Goal: Complete application form: Complete application form

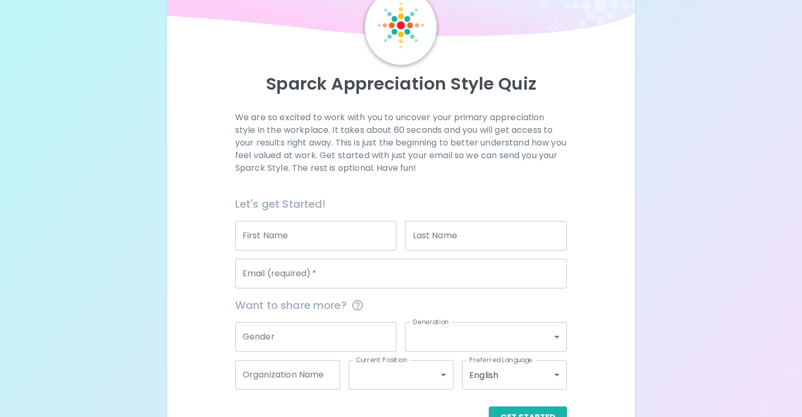
scroll to position [105, 0]
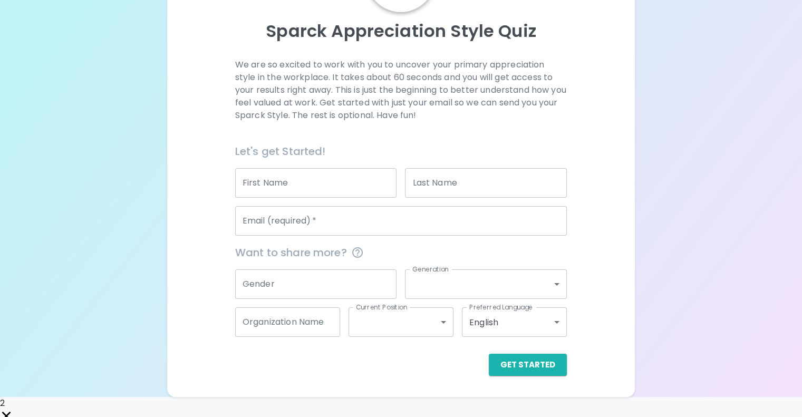
click at [347, 198] on input "First Name" at bounding box center [316, 183] width 162 height 30
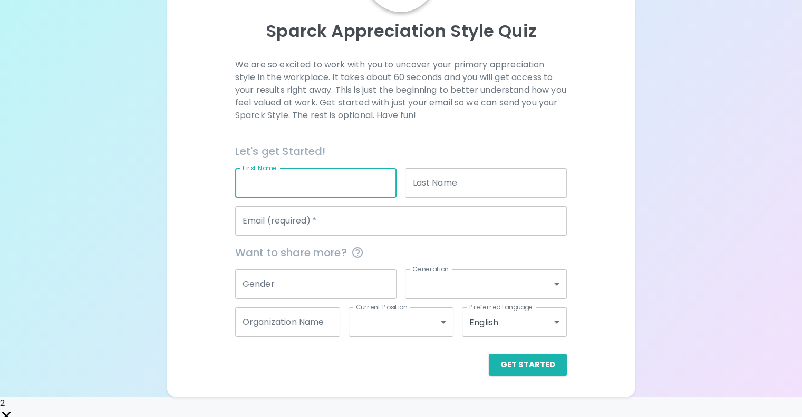
type input "[PERSON_NAME]"
click at [453, 198] on input "Last Name" at bounding box center [486, 183] width 162 height 30
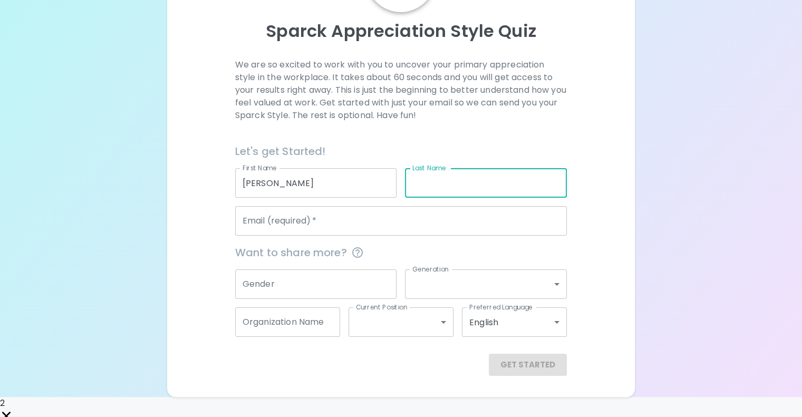
type input "[PERSON_NAME]"
click at [431, 236] on input "Email (required)   *" at bounding box center [401, 221] width 332 height 30
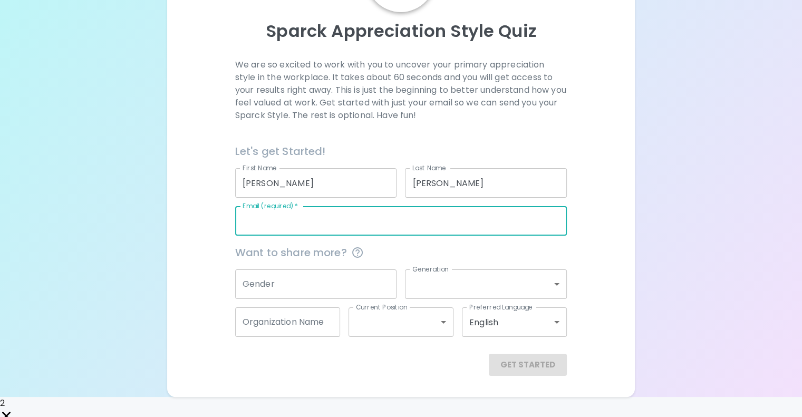
type input "[PERSON_NAME][EMAIL_ADDRESS][PERSON_NAME][DOMAIN_NAME]"
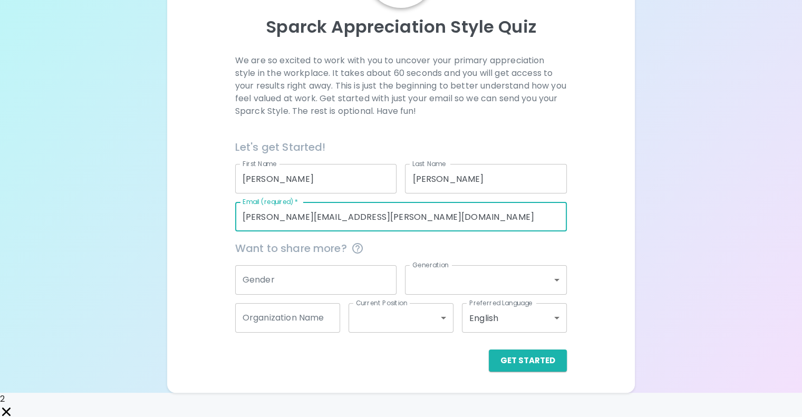
scroll to position [110, 0]
click at [372, 294] on input "Gender" at bounding box center [316, 280] width 162 height 30
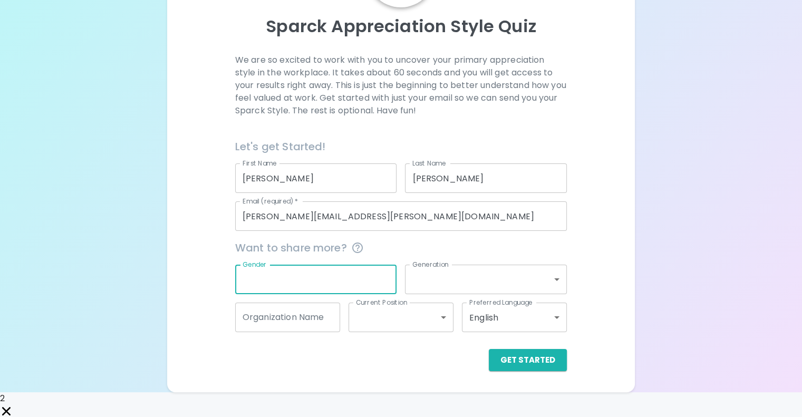
click at [374, 294] on input "Gender" at bounding box center [316, 280] width 162 height 30
type input "[DEMOGRAPHIC_DATA]"
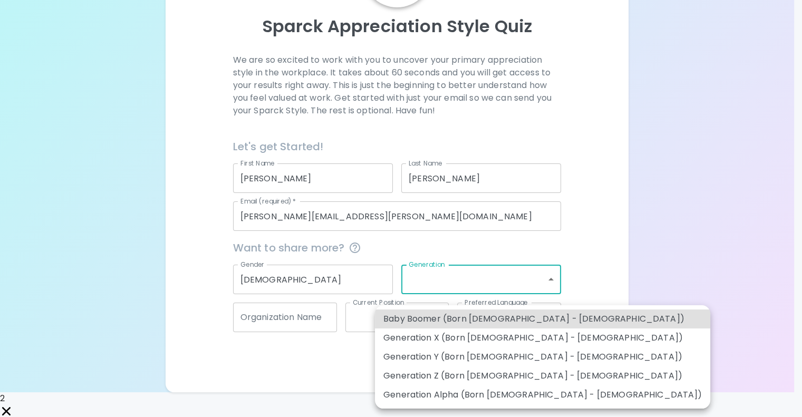
click at [433, 297] on body "Sparck Appreciation Style Quiz We are so excited to work with you to uncover yo…" at bounding box center [401, 155] width 802 height 531
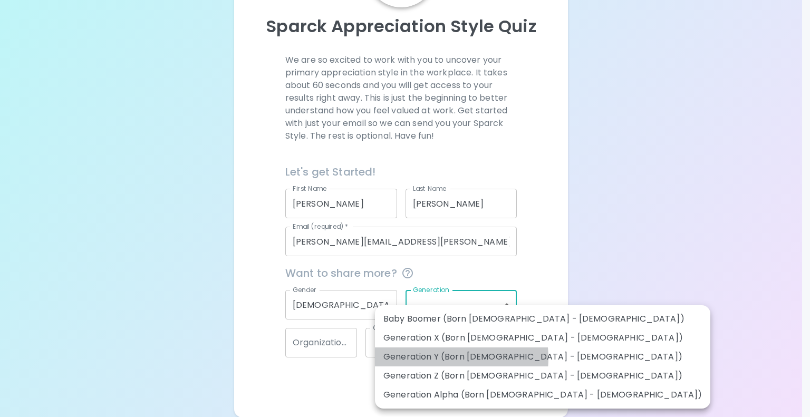
click at [443, 358] on li "Generation Y (Born [DEMOGRAPHIC_DATA] - [DEMOGRAPHIC_DATA])" at bounding box center [542, 356] width 335 height 19
type input "generation_y"
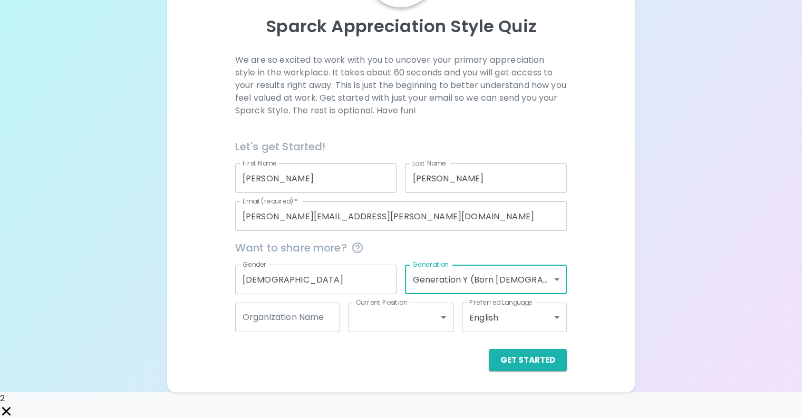
click at [340, 332] on input "Organization Name" at bounding box center [287, 318] width 105 height 30
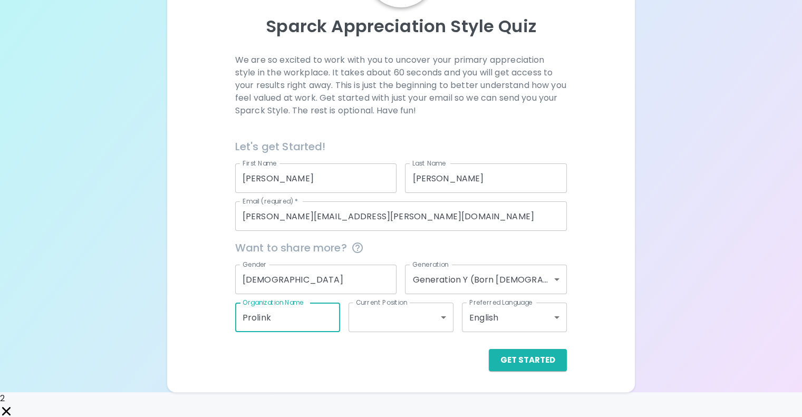
type input "Prolink"
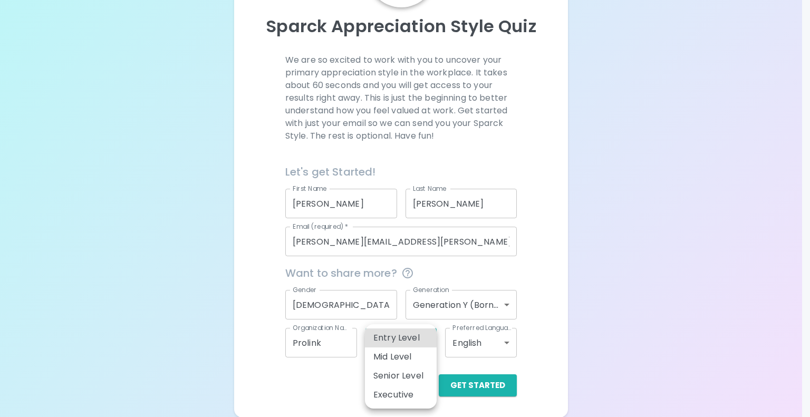
click at [425, 340] on body "Sparck Appreciation Style Quiz We are so excited to work with you to uncover yo…" at bounding box center [405, 168] width 810 height 557
click at [422, 340] on li "Entry Level" at bounding box center [401, 337] width 72 height 19
type input "entry_level"
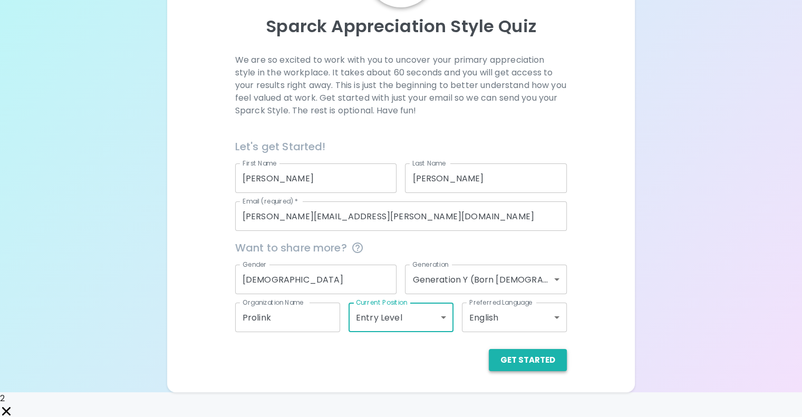
click at [493, 371] on button "Get Started" at bounding box center [528, 360] width 78 height 22
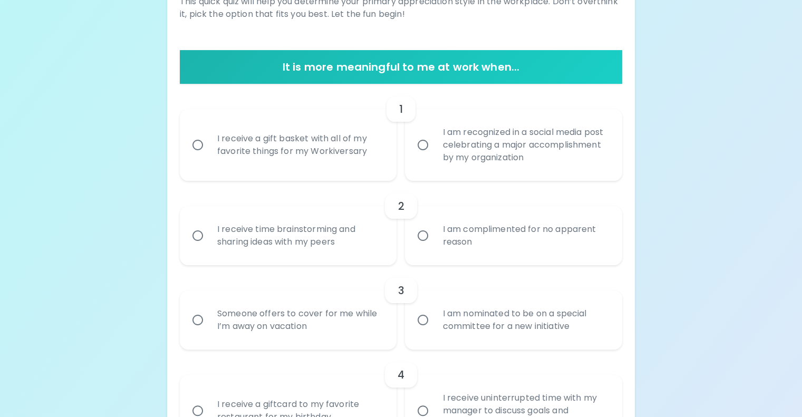
scroll to position [163, 0]
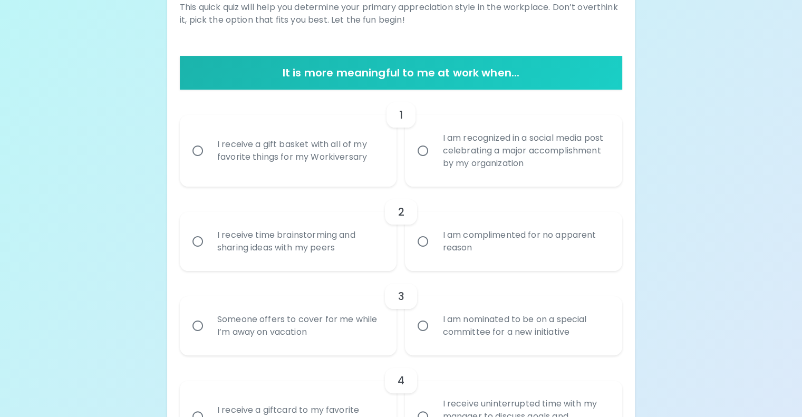
click at [304, 176] on div "I receive a gift basket with all of my favorite things for my Workiversary" at bounding box center [300, 150] width 182 height 51
click at [209, 162] on input "I receive a gift basket with all of my favorite things for my Workiversary" at bounding box center [198, 151] width 22 height 22
radio input "true"
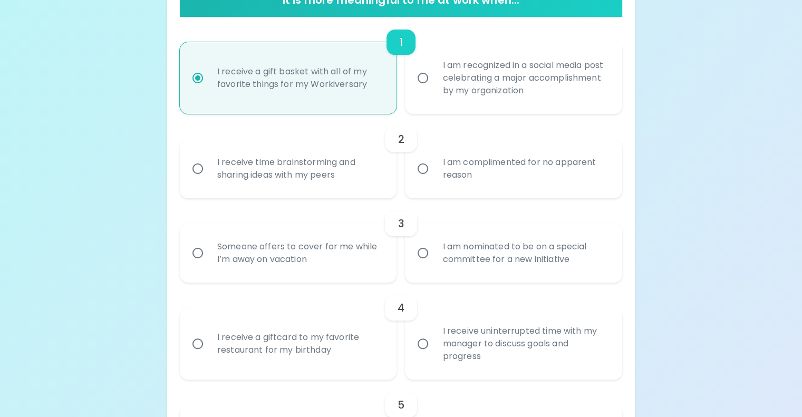
scroll to position [247, 0]
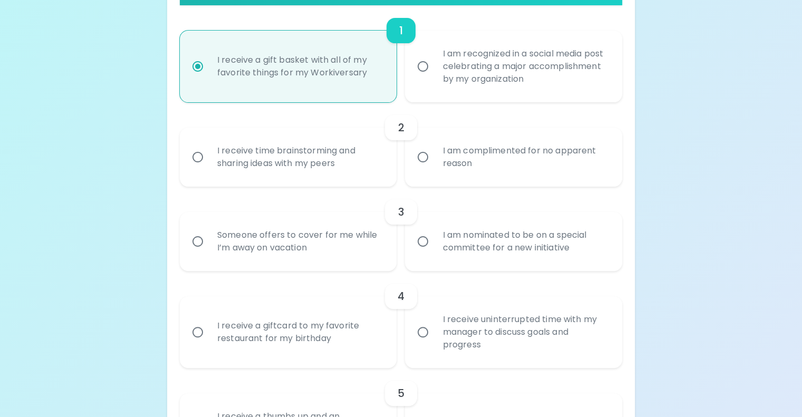
click at [314, 182] on div "I receive time brainstorming and sharing ideas with my peers" at bounding box center [300, 157] width 182 height 51
click at [209, 168] on input "I receive time brainstorming and sharing ideas with my peers" at bounding box center [198, 157] width 22 height 22
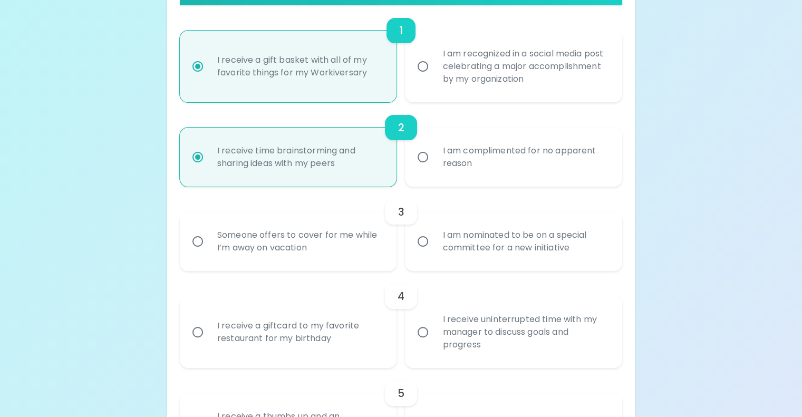
scroll to position [332, 0]
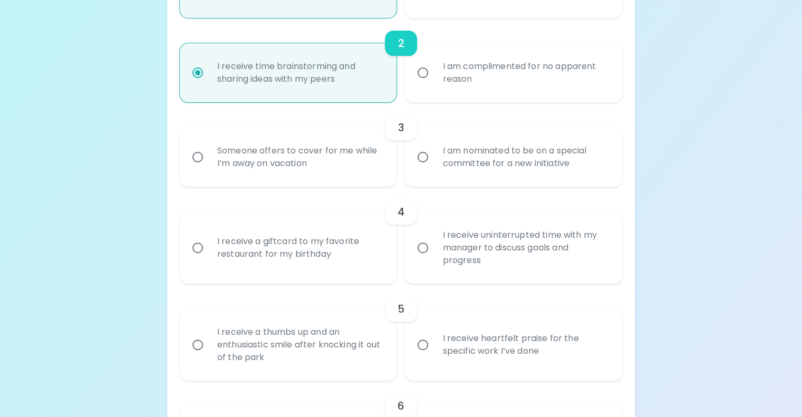
radio input "true"
click at [320, 182] on div "Someone offers to cover for me while I’m away on vacation" at bounding box center [300, 157] width 182 height 51
click at [209, 168] on input "Someone offers to cover for me while I’m away on vacation" at bounding box center [198, 157] width 22 height 22
radio input "false"
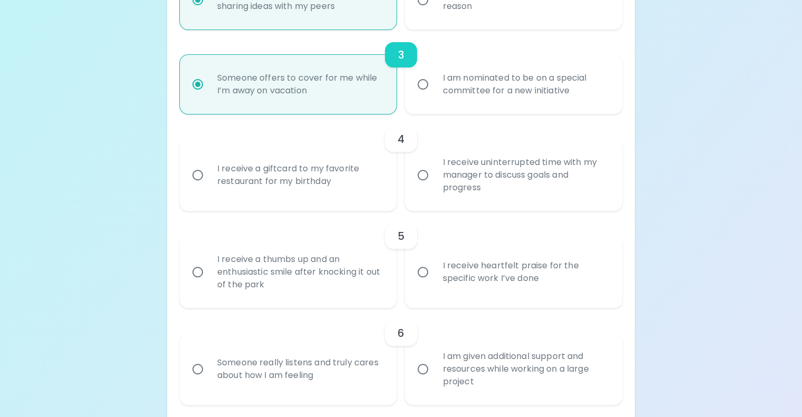
scroll to position [416, 0]
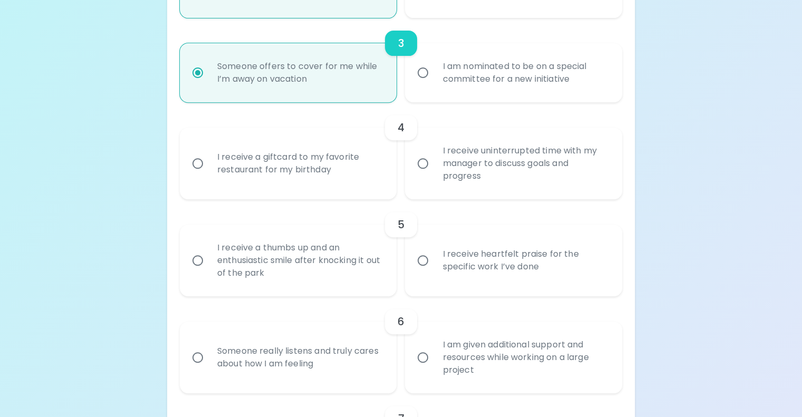
radio input "true"
click at [459, 195] on div "I receive uninterrupted time with my manager to discuss goals and progress" at bounding box center [525, 163] width 182 height 63
click at [434, 174] on input "I receive uninterrupted time with my manager to discuss goals and progress" at bounding box center [423, 163] width 22 height 22
radio input "false"
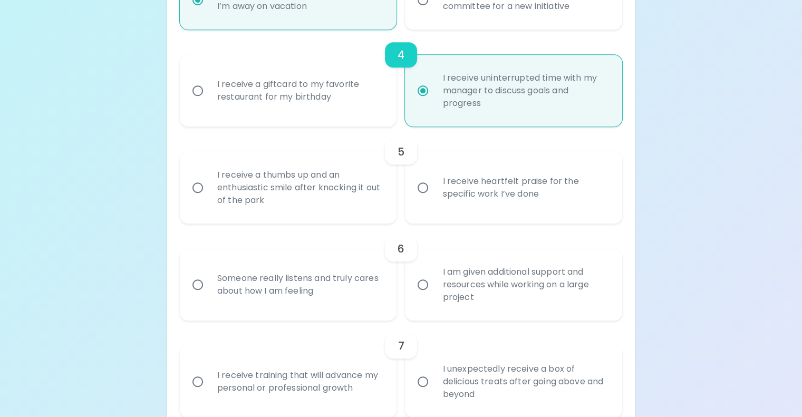
scroll to position [500, 0]
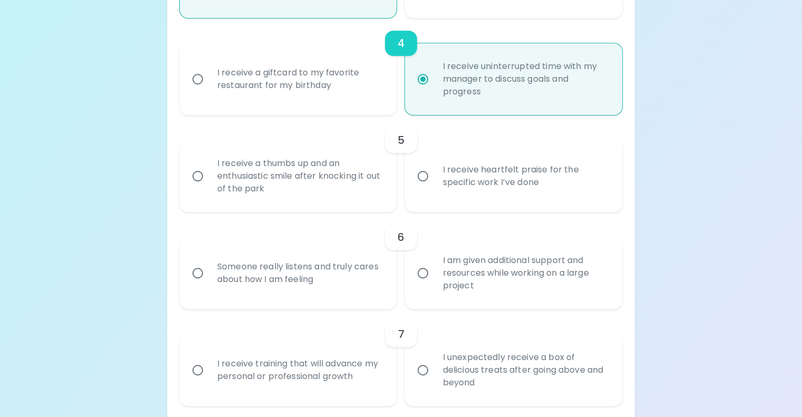
radio input "true"
click at [430, 187] on input "I receive heartfelt praise for the specific work I’ve done" at bounding box center [423, 176] width 22 height 22
radio input "false"
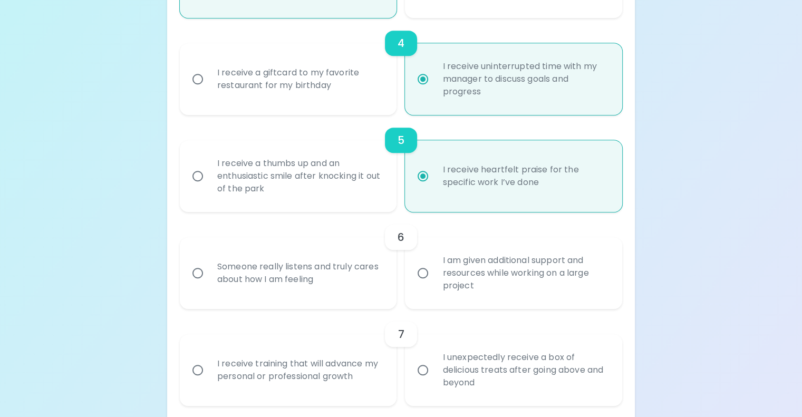
scroll to position [585, 0]
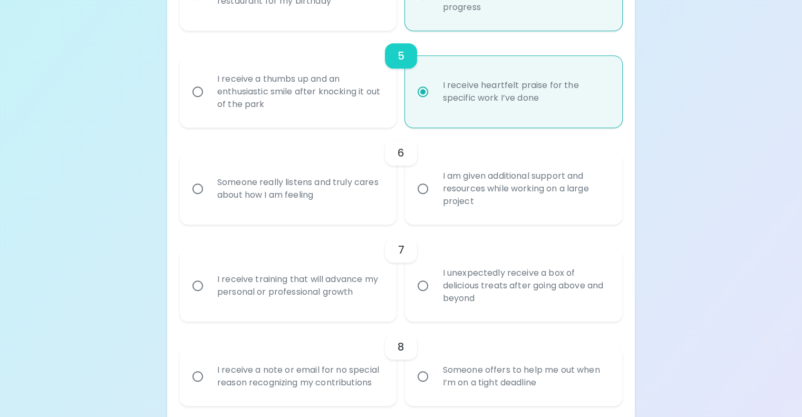
radio input "true"
click at [442, 220] on div "I am given additional support and resources while working on a large project" at bounding box center [525, 188] width 182 height 63
click at [434, 200] on input "I am given additional support and resources while working on a large project" at bounding box center [423, 189] width 22 height 22
radio input "false"
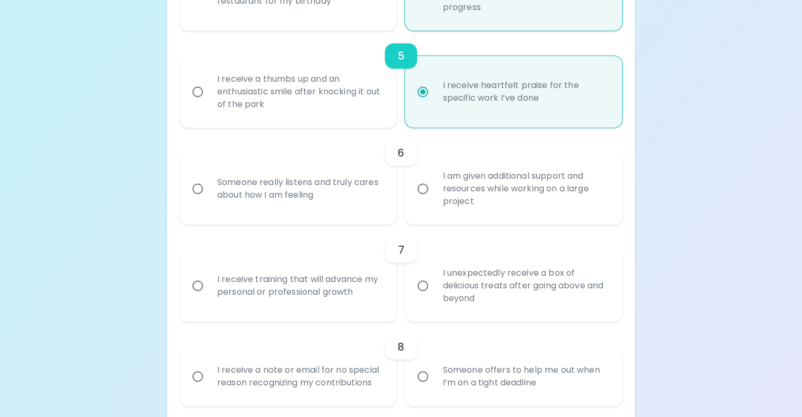
radio input "false"
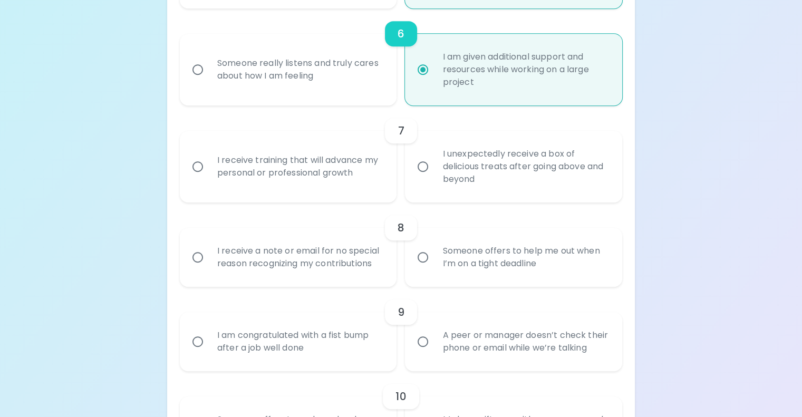
scroll to position [722, 0]
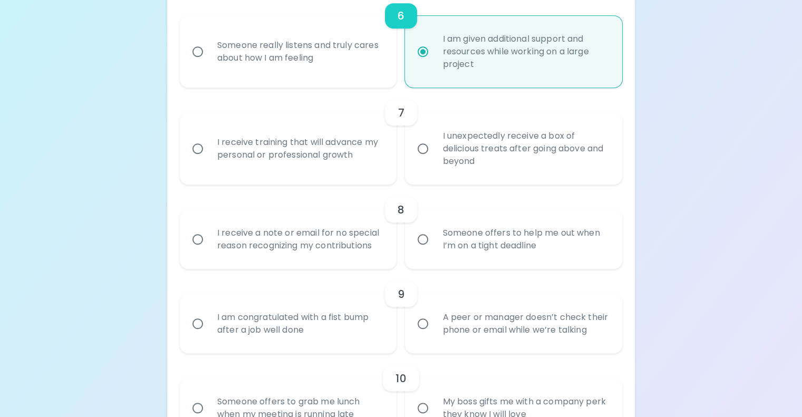
radio input "true"
click at [334, 77] on div "Someone really listens and truly cares about how I am feeling" at bounding box center [300, 51] width 182 height 51
click at [209, 63] on input "Someone really listens and truly cares about how I am feeling" at bounding box center [198, 52] width 22 height 22
radio input "false"
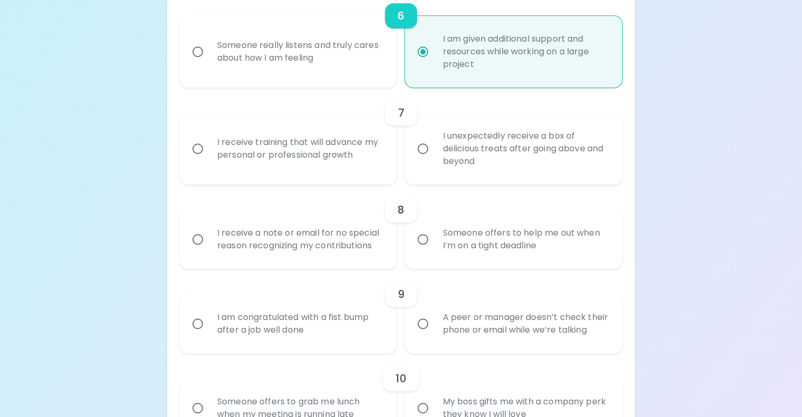
radio input "false"
radio input "true"
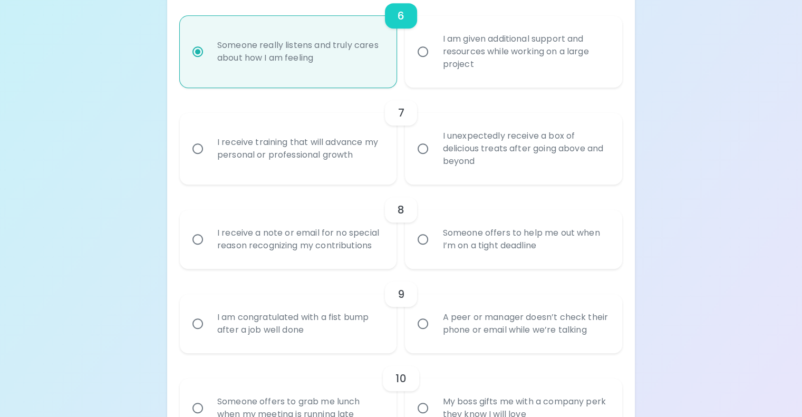
radio input "true"
click at [336, 174] on div "I receive training that will advance my personal or professional growth" at bounding box center [300, 148] width 182 height 51
click at [209, 160] on input "I receive training that will advance my personal or professional growth" at bounding box center [198, 149] width 22 height 22
radio input "false"
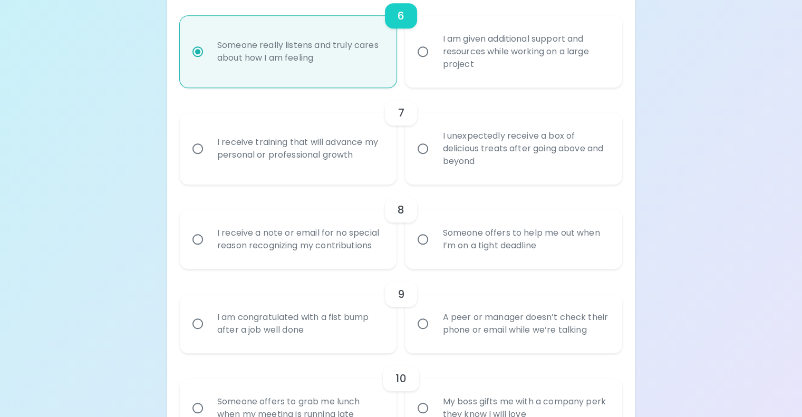
radio input "false"
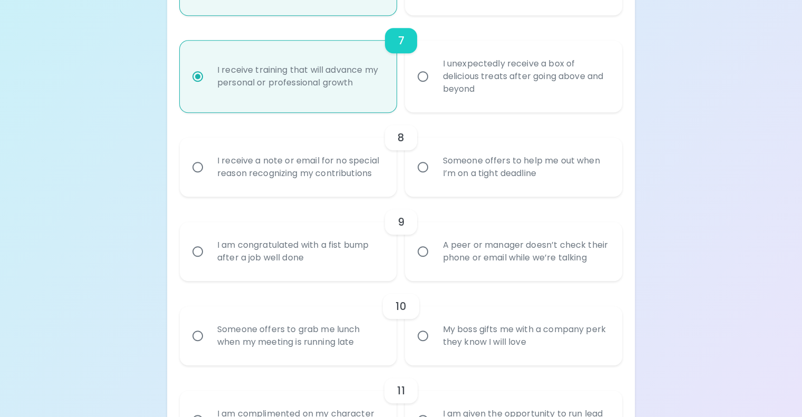
scroll to position [806, 0]
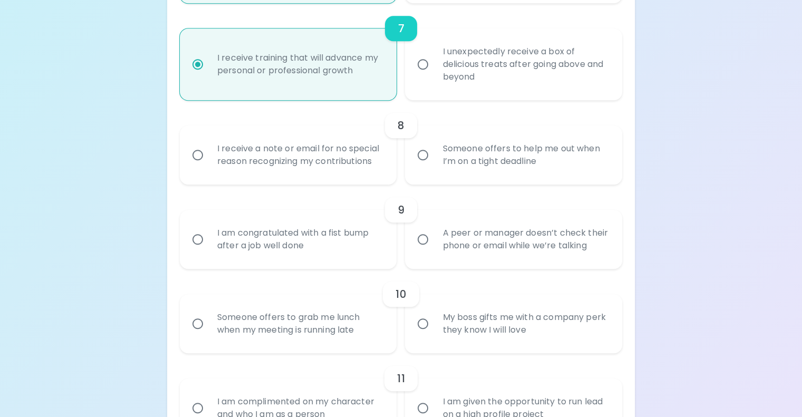
radio input "true"
radio input "false"
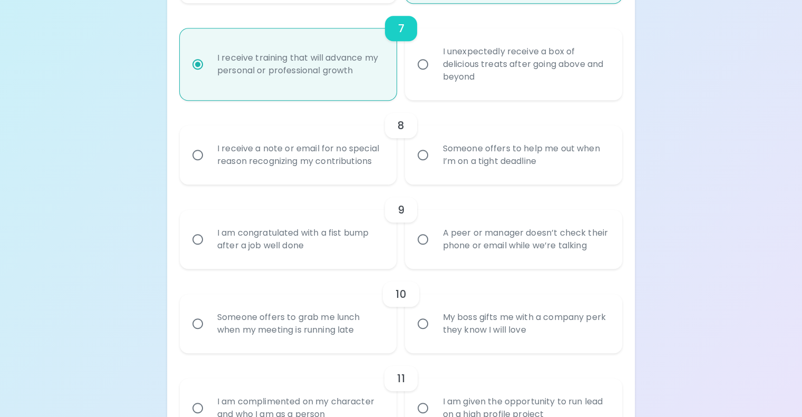
radio input "false"
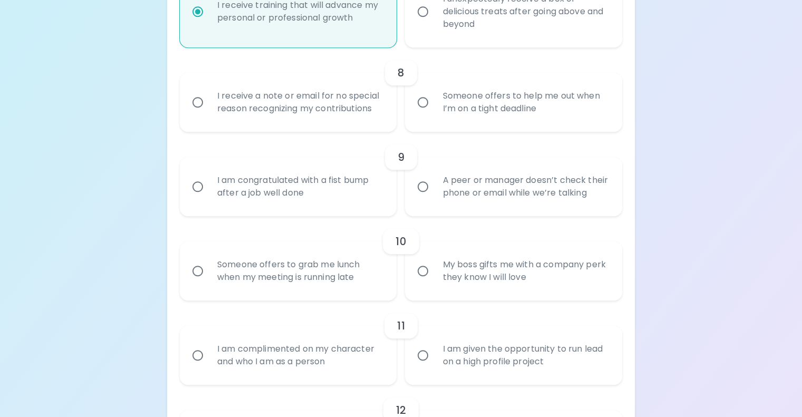
radio input "true"
click at [334, 128] on div "I receive a note or email for no special reason recognizing my contributions" at bounding box center [300, 102] width 182 height 51
click at [209, 113] on input "I receive a note or email for no special reason recognizing my contributions" at bounding box center [198, 102] width 22 height 22
radio input "false"
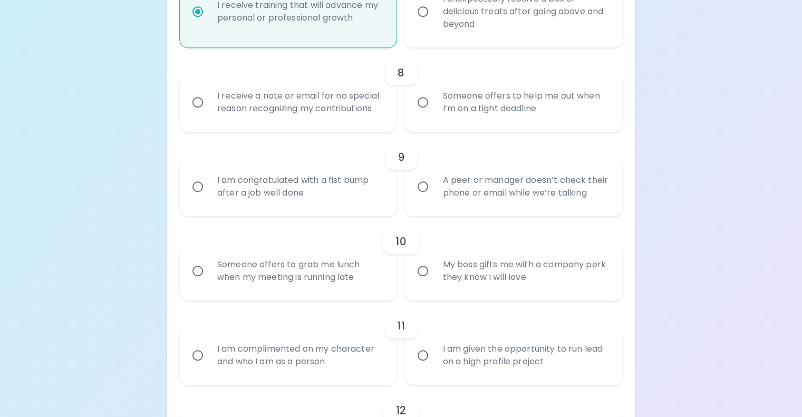
radio input "false"
radio input "true"
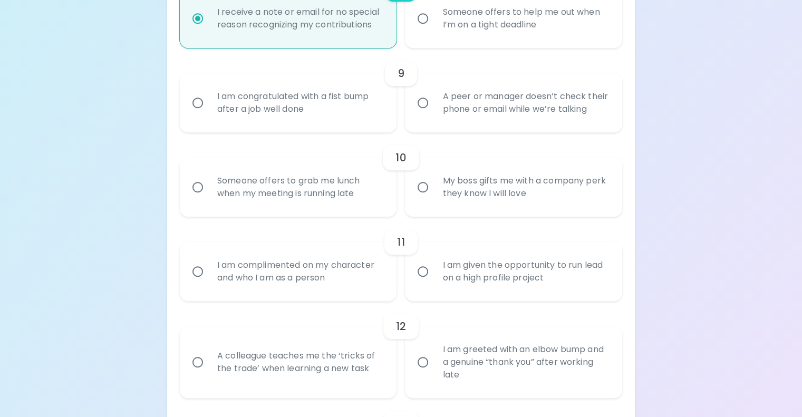
scroll to position [943, 0]
radio input "true"
click at [449, 128] on div "A peer or manager doesn’t check their phone or email while we’re talking" at bounding box center [525, 102] width 182 height 51
click at [434, 113] on input "A peer or manager doesn’t check their phone or email while we’re talking" at bounding box center [423, 102] width 22 height 22
radio input "false"
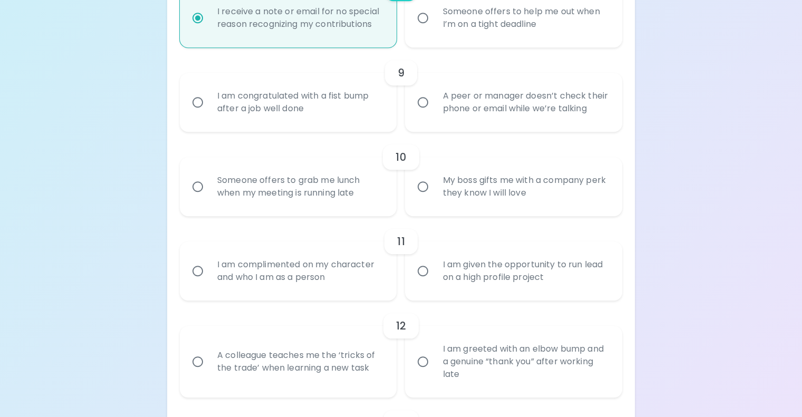
radio input "false"
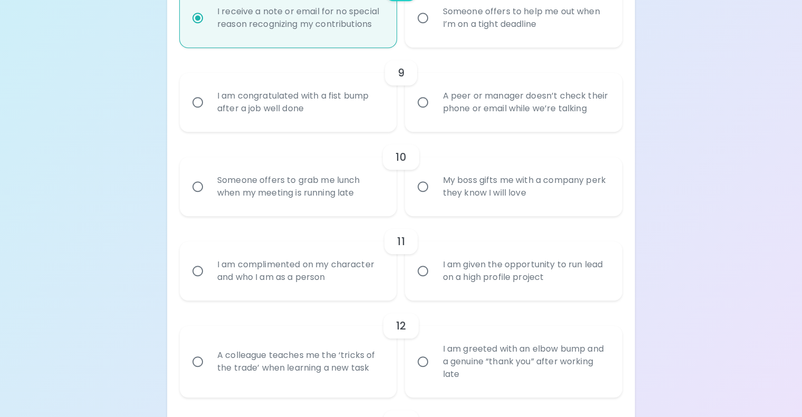
radio input "false"
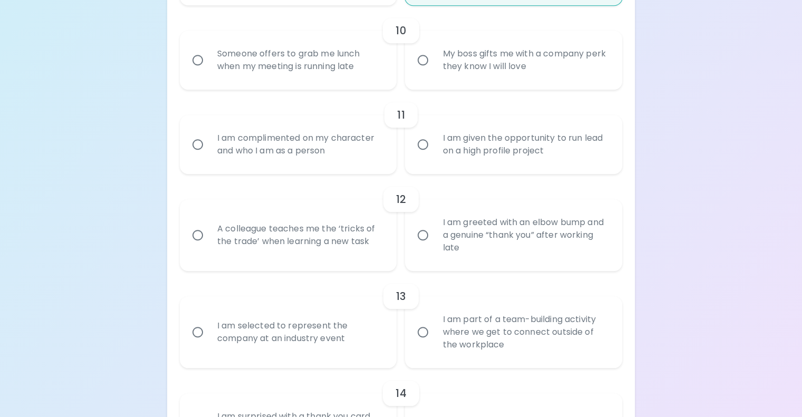
scroll to position [1133, 0]
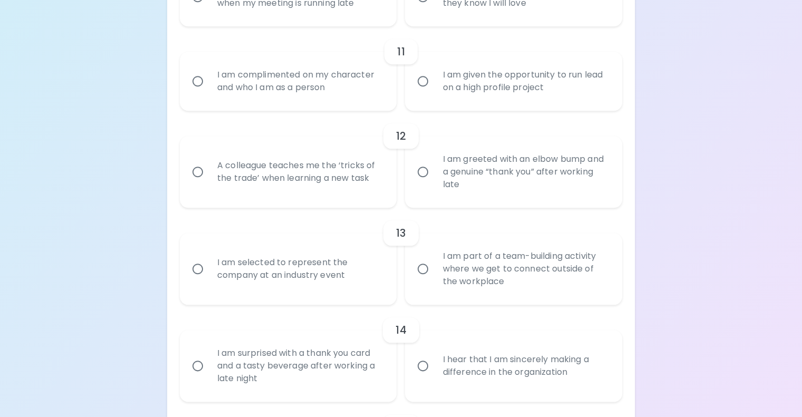
radio input "true"
radio input "false"
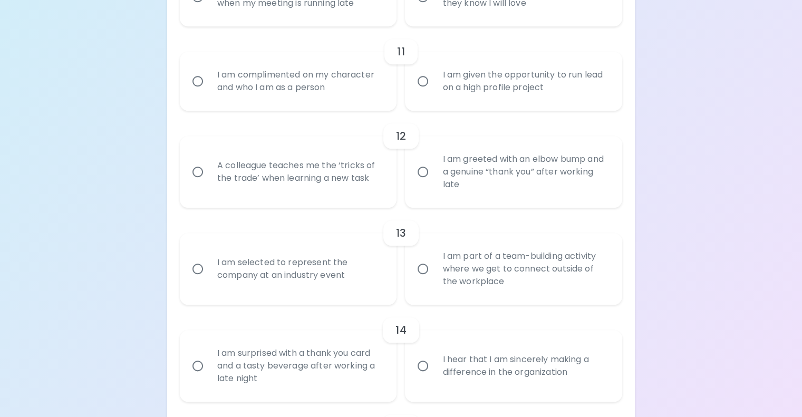
radio input "false"
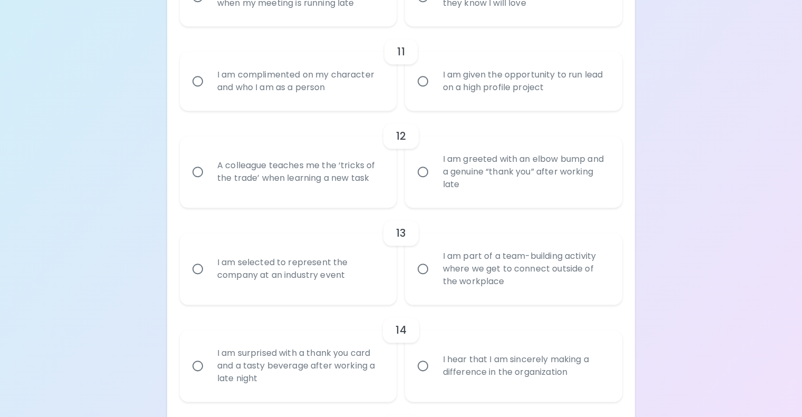
radio input "false"
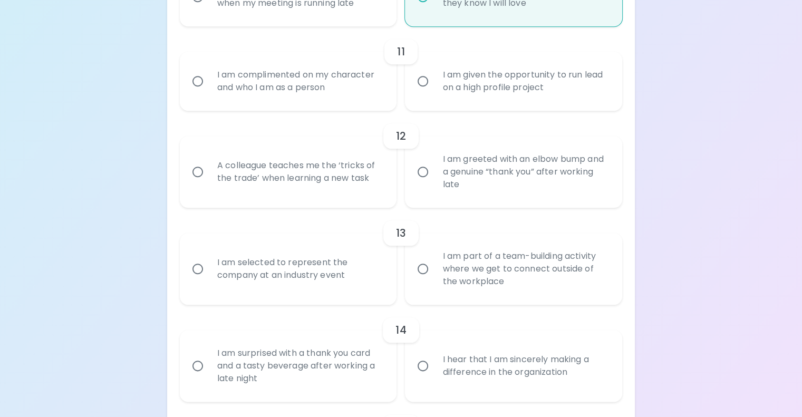
scroll to position [1217, 0]
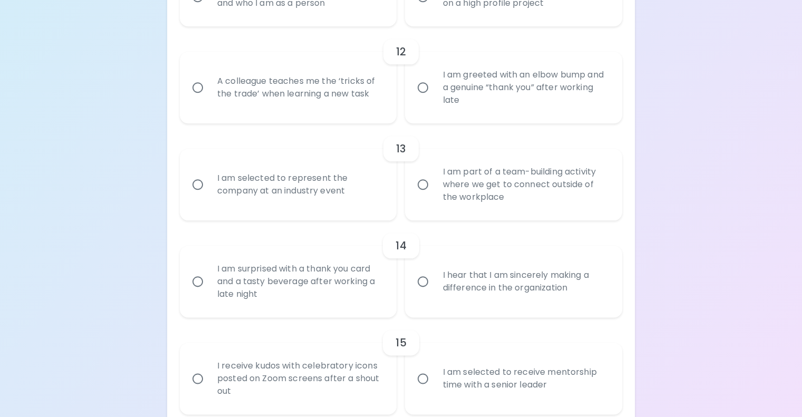
radio input "true"
radio input "false"
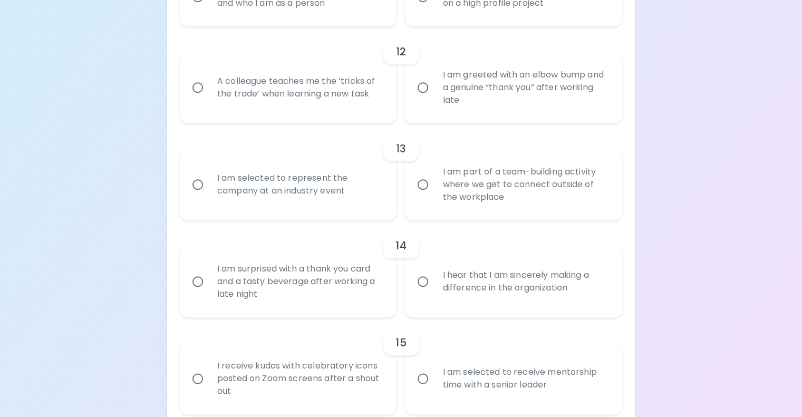
radio input "false"
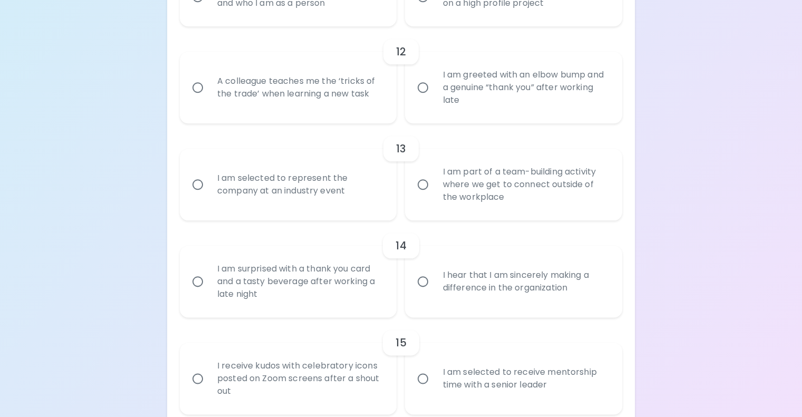
radio input "false"
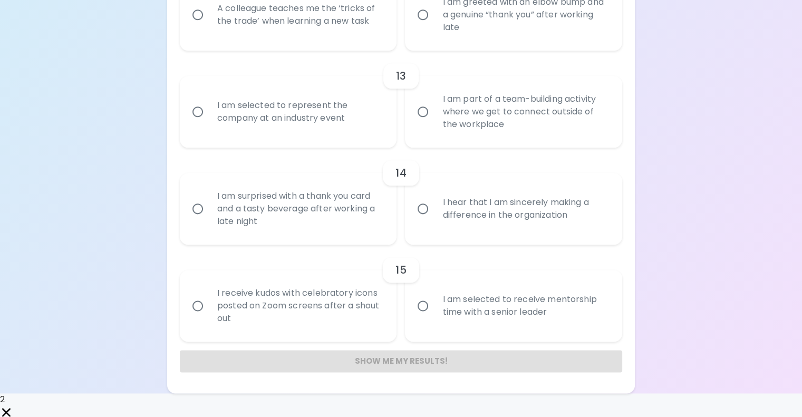
scroll to position [1302, 0]
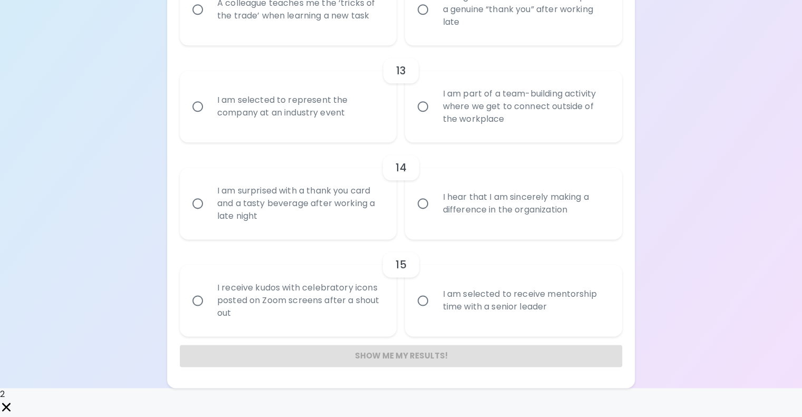
radio input "true"
click at [347, 35] on div "A colleague teaches me the ‘tricks of the trade’ when learning a new task" at bounding box center [300, 9] width 182 height 51
click at [209, 21] on input "A colleague teaches me the ‘tricks of the trade’ when learning a new task" at bounding box center [198, 9] width 22 height 22
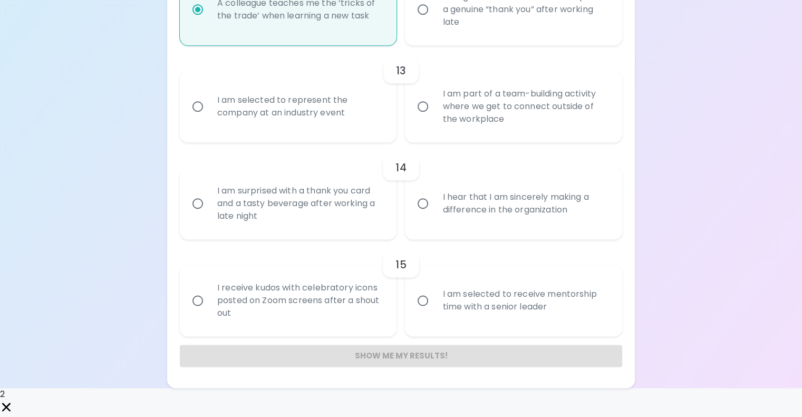
radio input "false"
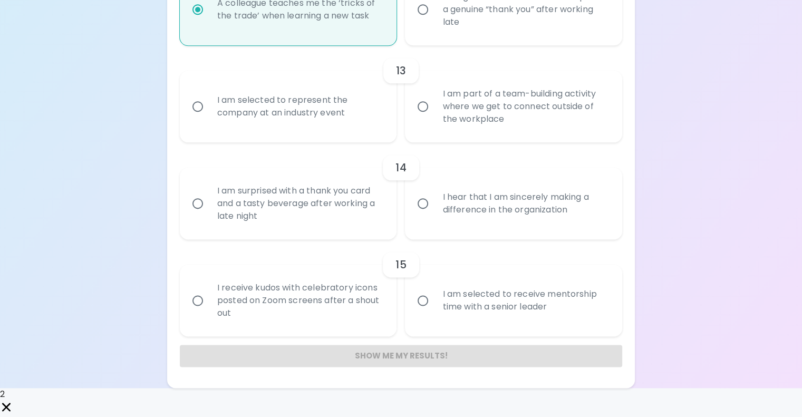
radio input "false"
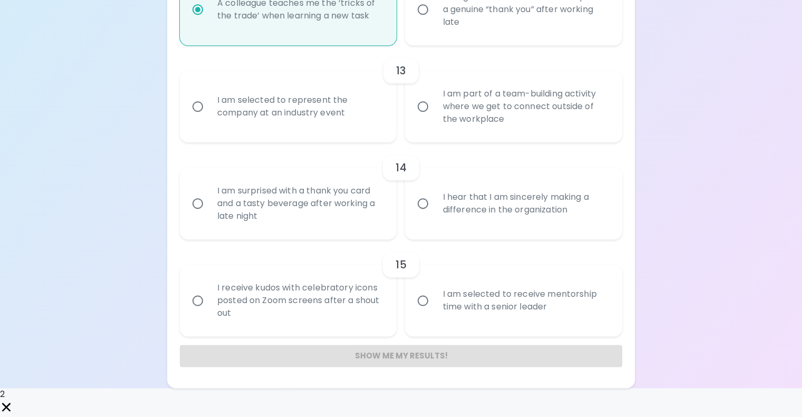
scroll to position [1386, 0]
radio input "true"
click at [314, 132] on div "I am selected to represent the company at an industry event" at bounding box center [300, 106] width 182 height 51
click at [209, 118] on input "I am selected to represent the company at an industry event" at bounding box center [198, 106] width 22 height 22
radio input "false"
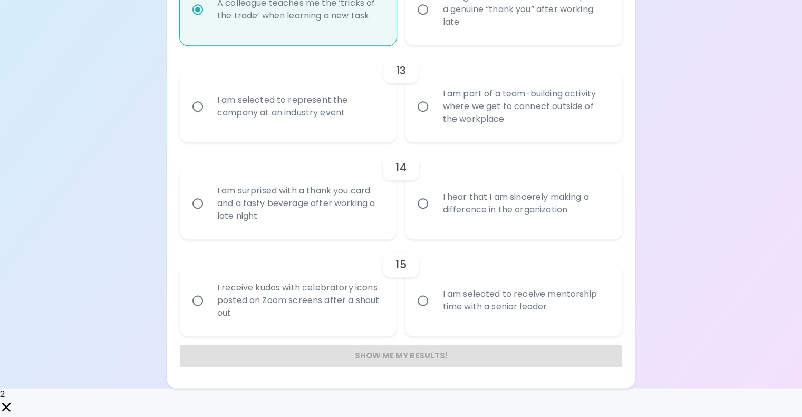
radio input "false"
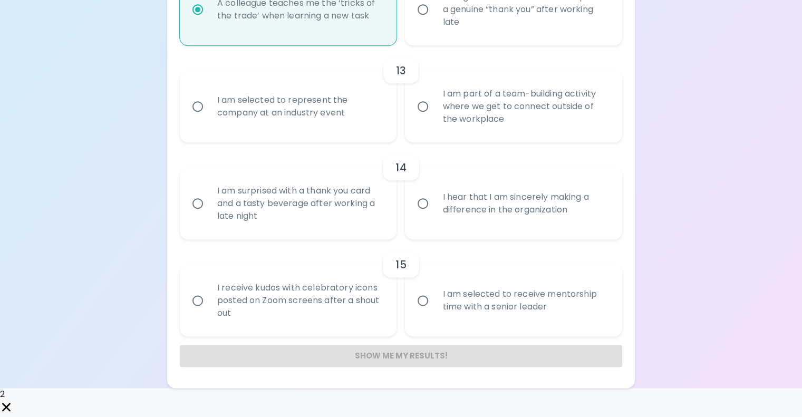
radio input "false"
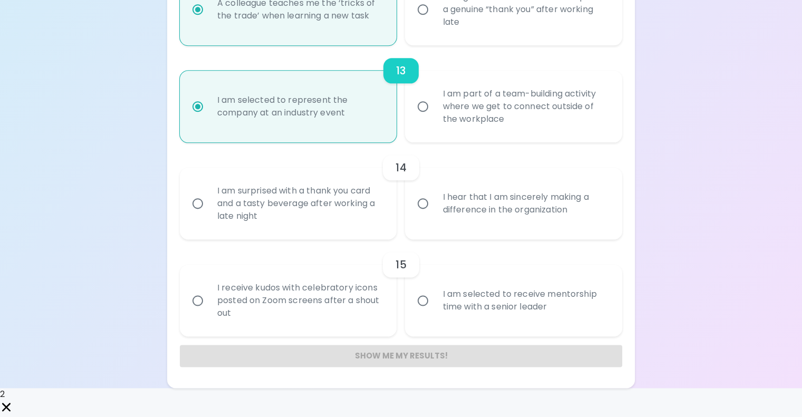
scroll to position [1576, 0]
radio input "true"
click at [429, 215] on input "I hear that I am sincerely making a difference in the organization" at bounding box center [423, 203] width 22 height 22
radio input "false"
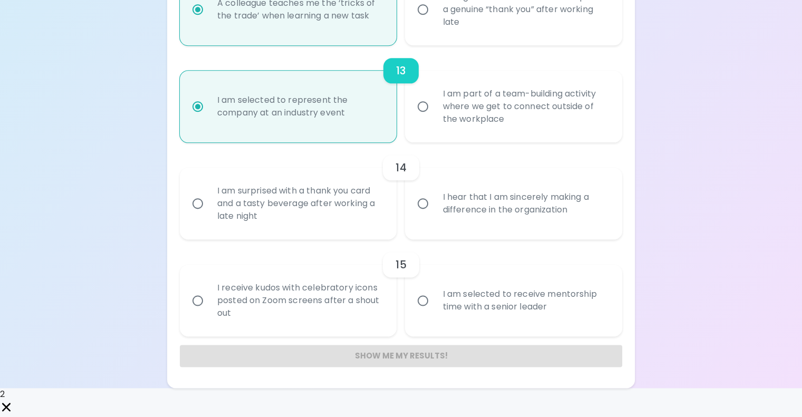
radio input "false"
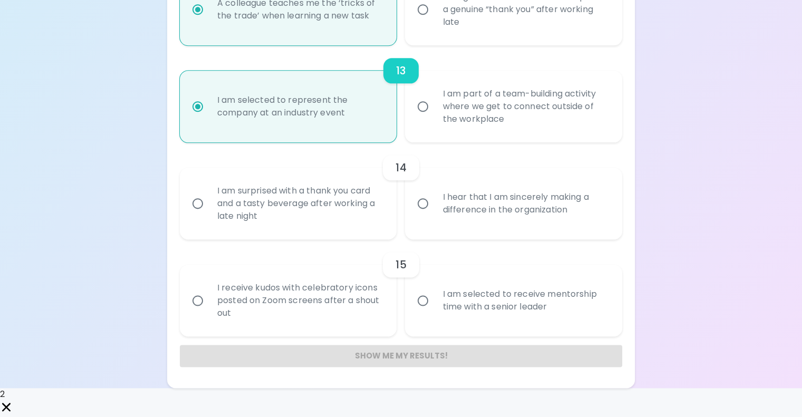
radio input "false"
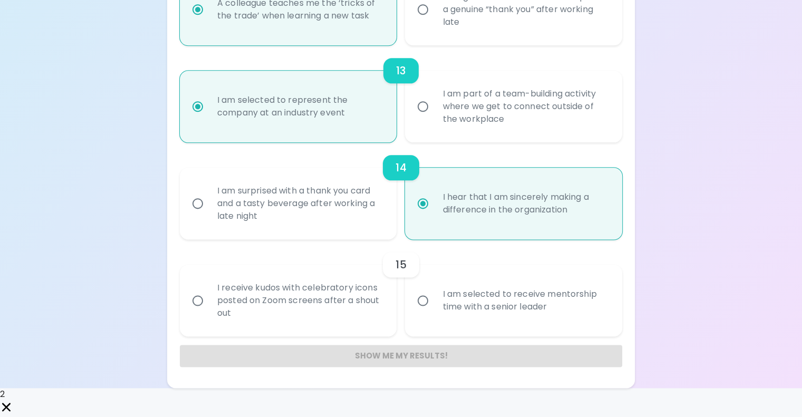
scroll to position [1603, 0]
radio input "true"
click at [441, 315] on div "I am selected to receive mentorship time with a senior leader" at bounding box center [525, 300] width 182 height 51
click at [434, 312] on input "I am selected to receive mentorship time with a senior leader" at bounding box center [423, 300] width 22 height 22
radio input "false"
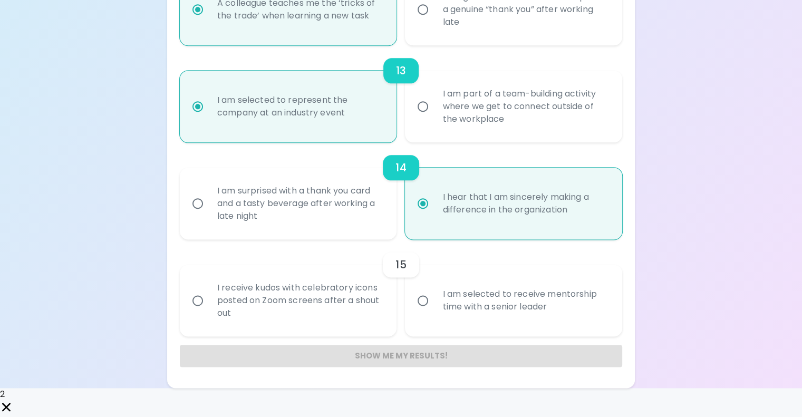
radio input "false"
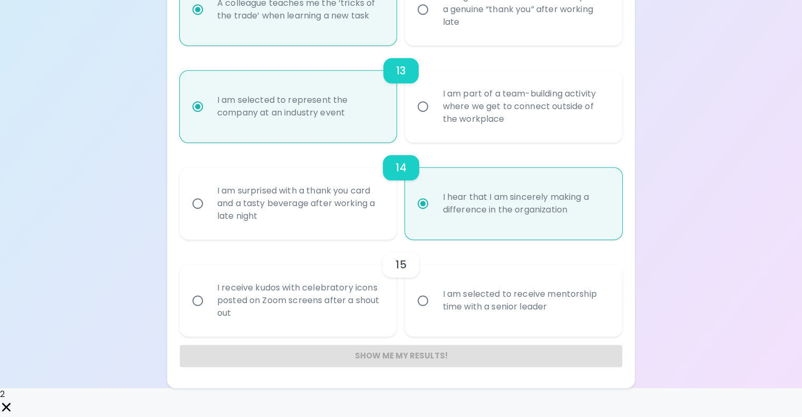
radio input "false"
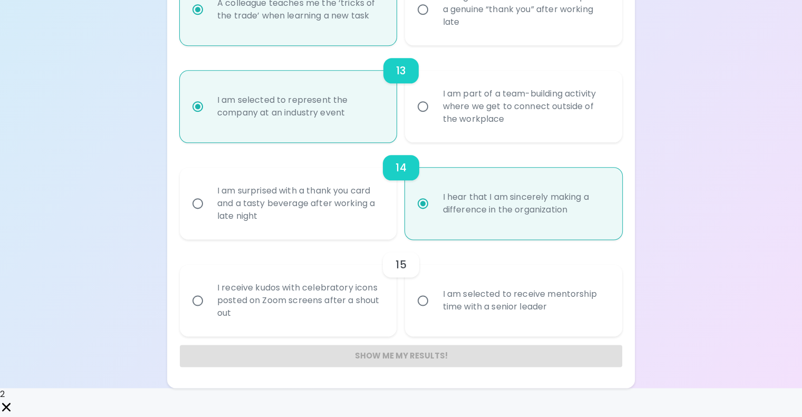
radio input "false"
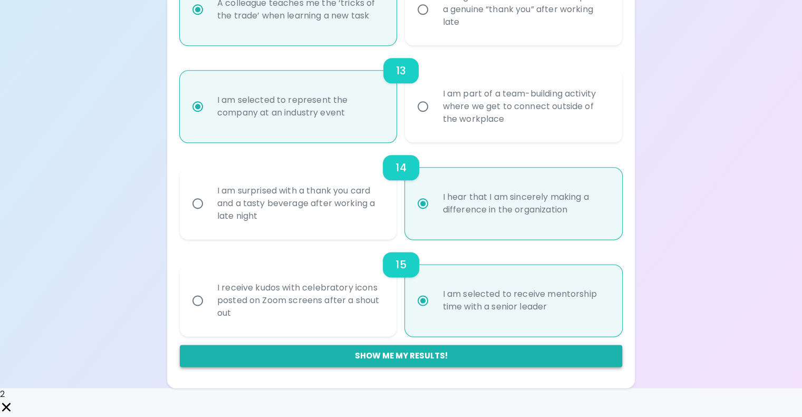
radio input "true"
click at [399, 367] on button "Show me my results!" at bounding box center [401, 356] width 442 height 22
radio input "false"
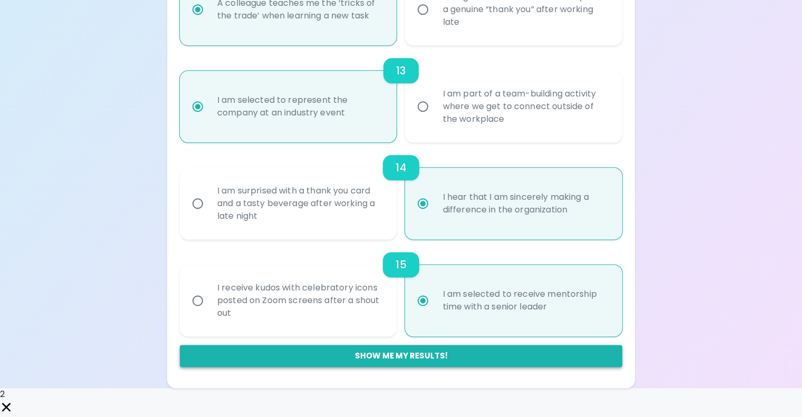
radio input "false"
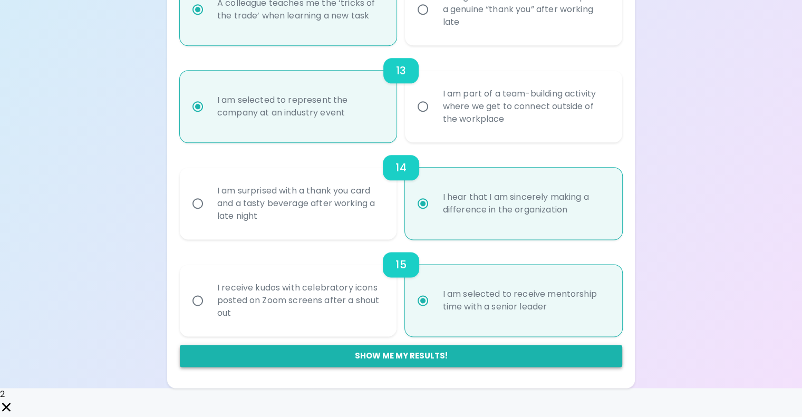
radio input "false"
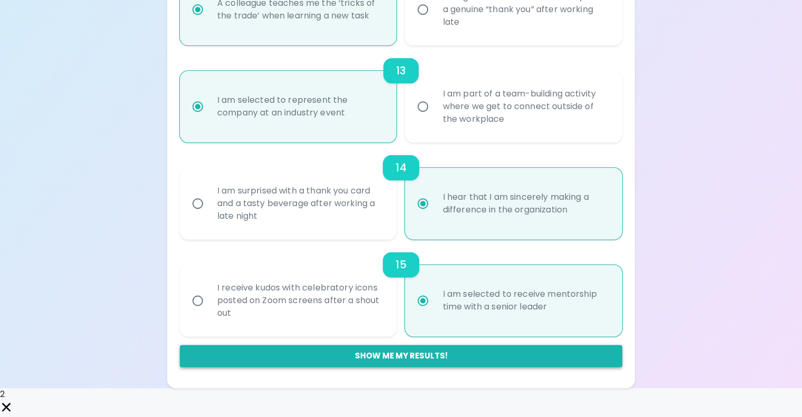
radio input "false"
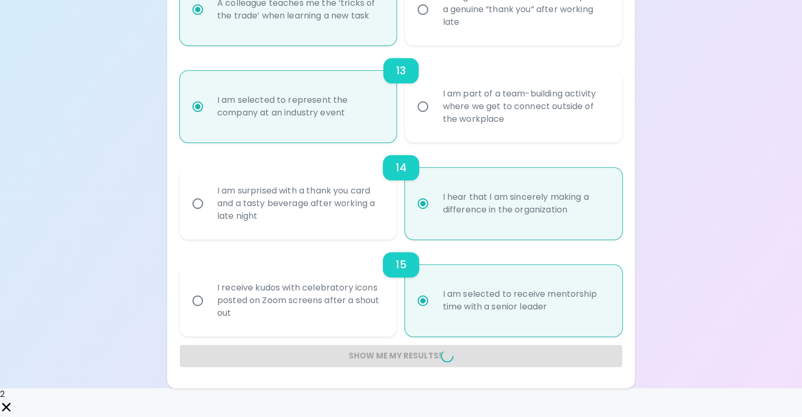
radio input "false"
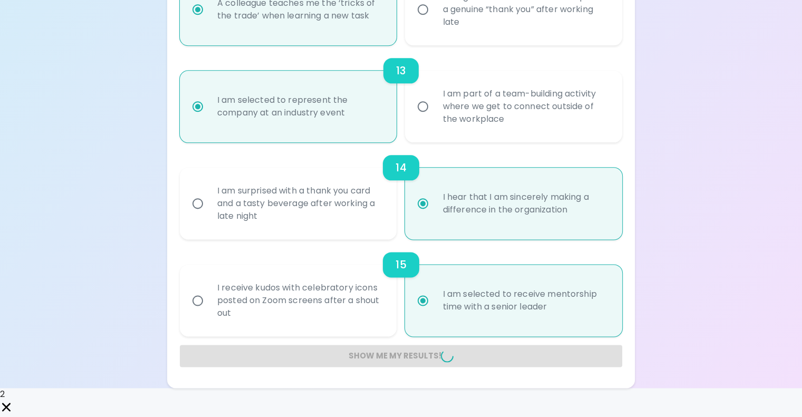
radio input "false"
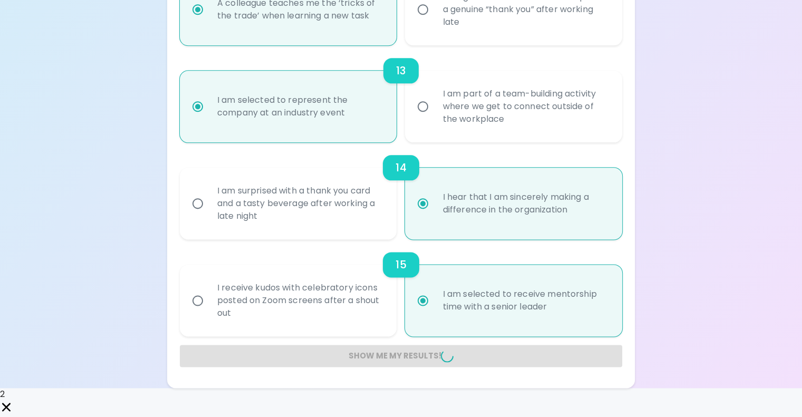
radio input "false"
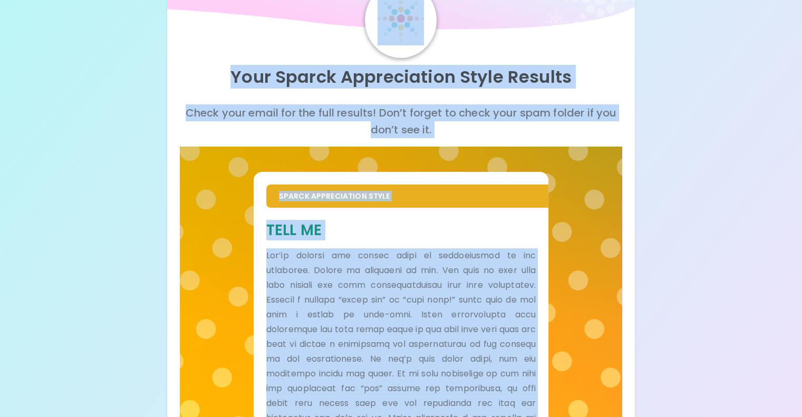
scroll to position [0, 0]
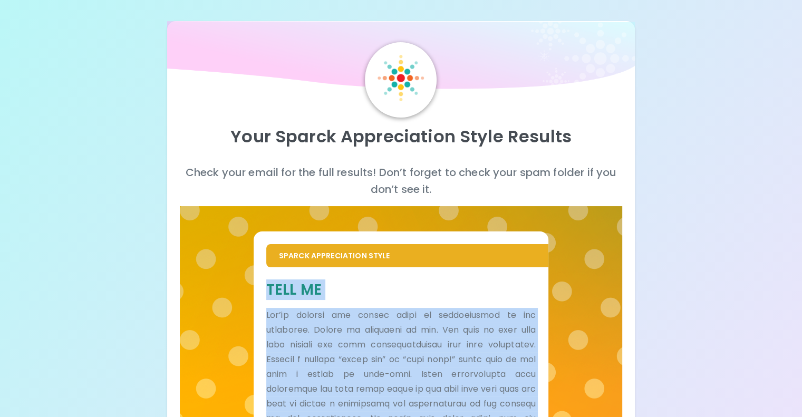
drag, startPoint x: 365, startPoint y: 361, endPoint x: 313, endPoint y: 305, distance: 76.1
copy div "Lore Ip Dol’si ametcon adi elitse doeiu te incididuntut la etd magnaaliq. Enima…"
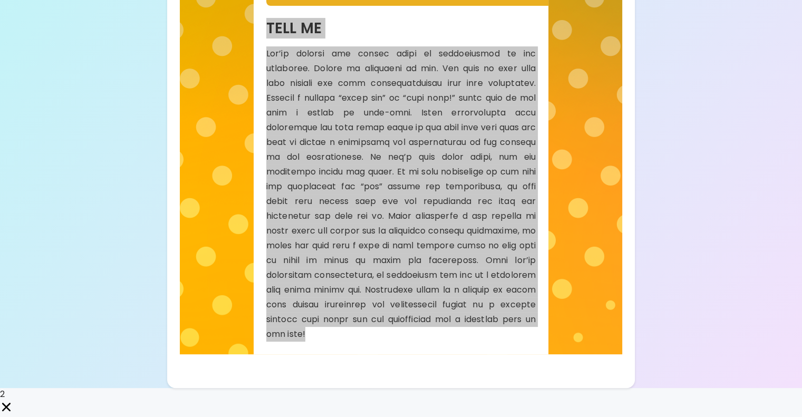
scroll to position [401, 0]
